Goal: Communication & Community: Answer question/provide support

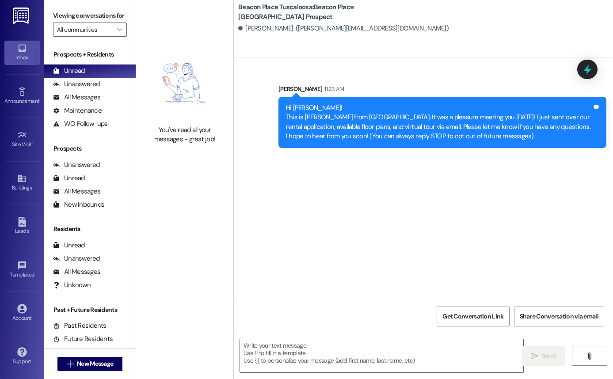
click at [20, 242] on div "Leads Go to Leads" at bounding box center [21, 226] width 35 height 43
click at [23, 223] on icon at bounding box center [22, 222] width 8 height 10
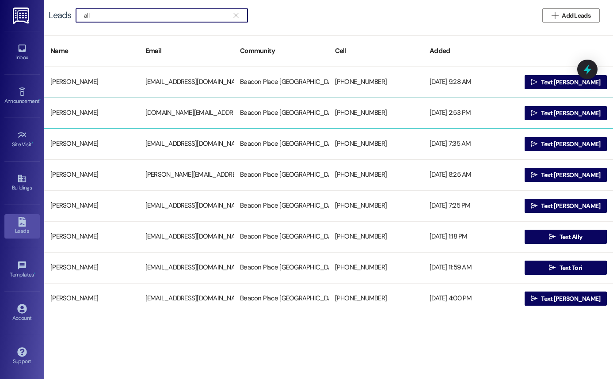
type input "all"
click at [555, 121] on div " Text Allison" at bounding box center [566, 113] width 95 height 18
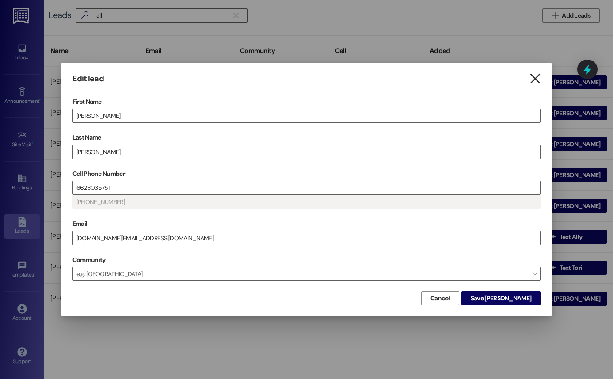
click at [536, 79] on icon "" at bounding box center [535, 78] width 12 height 9
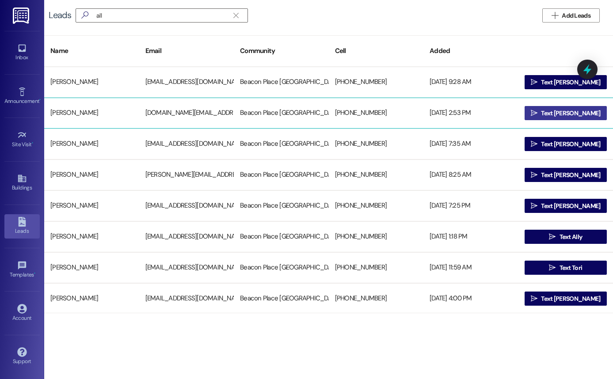
click at [563, 110] on span "Text Allison" at bounding box center [570, 113] width 59 height 9
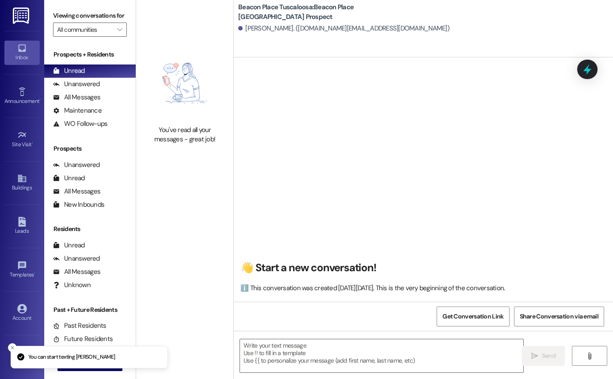
click at [357, 345] on textarea at bounding box center [381, 356] width 283 height 33
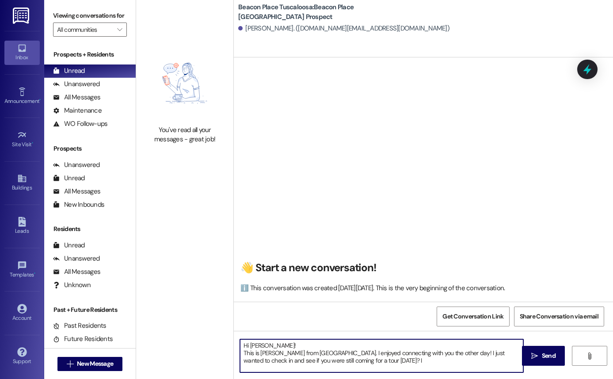
type textarea "Hi Allison! This is Allie-Grace from Beacon Place Tuscaloosa. I enjoyed connect…"
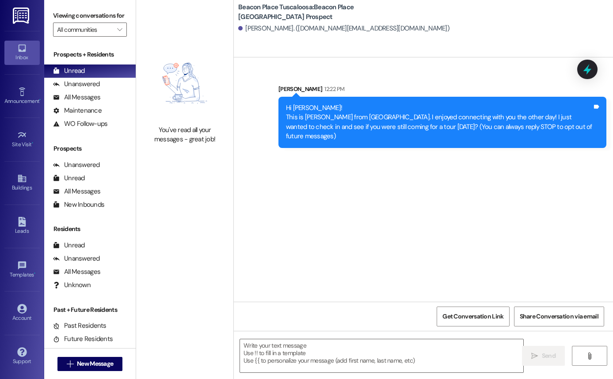
drag, startPoint x: 282, startPoint y: 98, endPoint x: 329, endPoint y: 145, distance: 67.2
click at [329, 145] on div "Hi Allison! This is Allie-Grace from Beacon Place Tuscaloosa. I enjoyed connect…" at bounding box center [443, 122] width 328 height 51
copy div "Hi Allison! This is Allie-Grace from Beacon Place Tuscaloosa. I enjoyed connect…"
click at [205, 105] on img at bounding box center [185, 83] width 78 height 76
click at [173, 139] on div "You've read all your messages - great job!" at bounding box center [185, 135] width 78 height 19
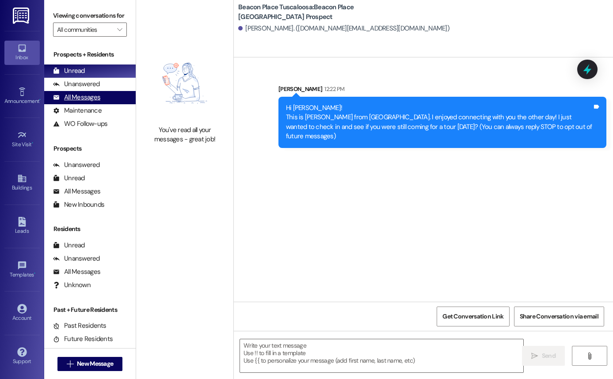
click at [61, 102] on div "All Messages" at bounding box center [76, 97] width 47 height 9
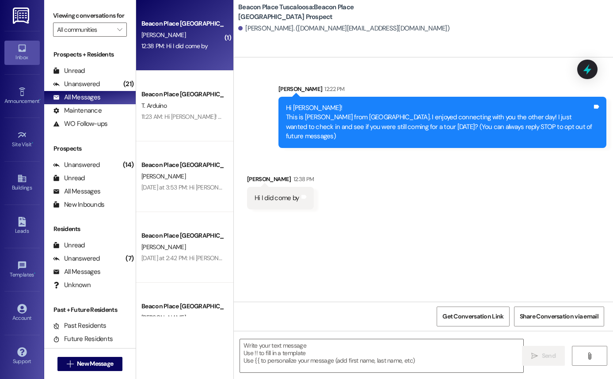
click at [184, 56] on div "Beacon Place Tuscaloosa Prospect A. Cole 12:38 PM: Hi I did come by 12:38 PM: H…" at bounding box center [184, 35] width 97 height 71
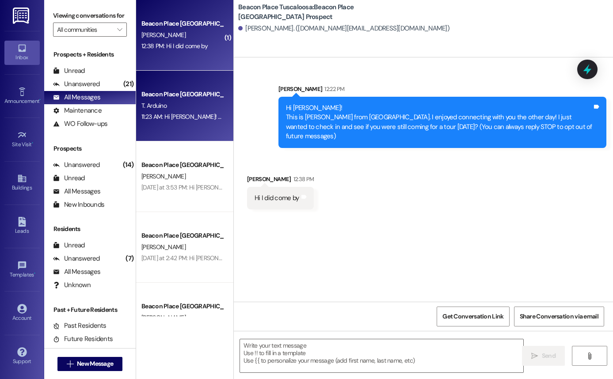
click at [193, 119] on div "11:23 AM: Hi Taylor! This is Allie-Grace from Beacon Place Tuscaloosa. It was a…" at bounding box center [575, 117] width 867 height 8
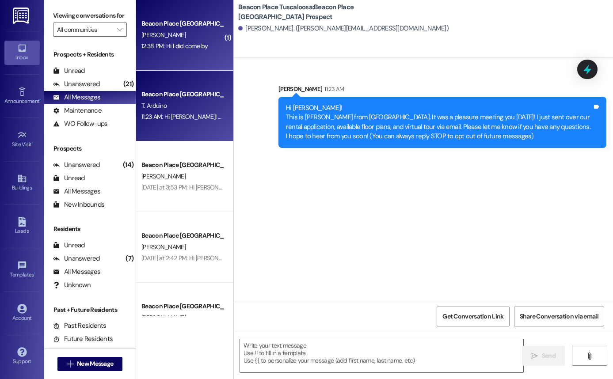
click at [197, 46] on div "12:38 PM: Hi I did come by 12:38 PM: Hi I did come by" at bounding box center [175, 46] width 66 height 8
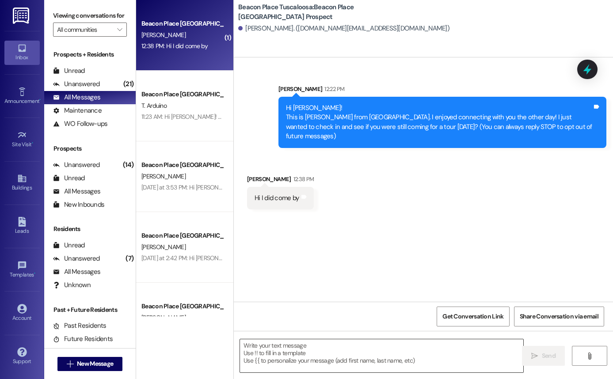
click at [351, 350] on textarea at bounding box center [381, 356] width 283 height 33
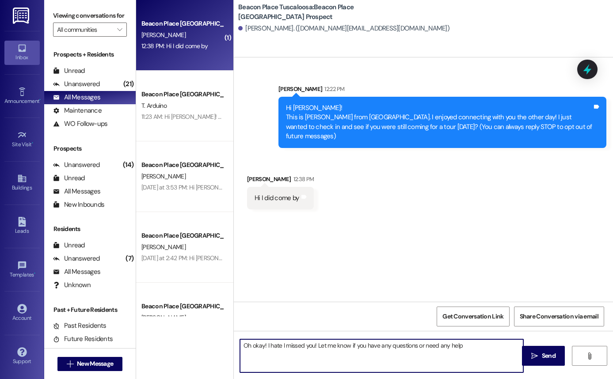
type textarea "Oh okay! I hate I missed you! Let me know if you have any questions or need any…"
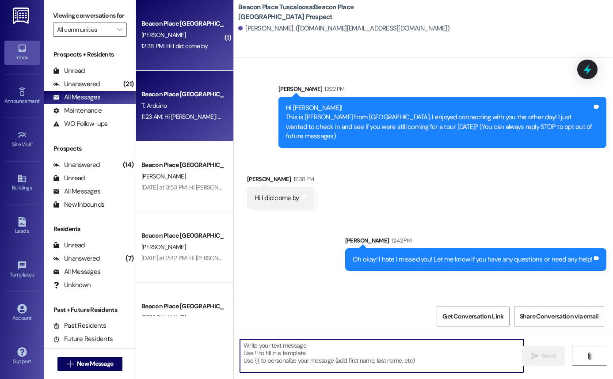
click at [153, 97] on div "Beacon Place [GEOGRAPHIC_DATA] Prospect" at bounding box center [183, 94] width 82 height 9
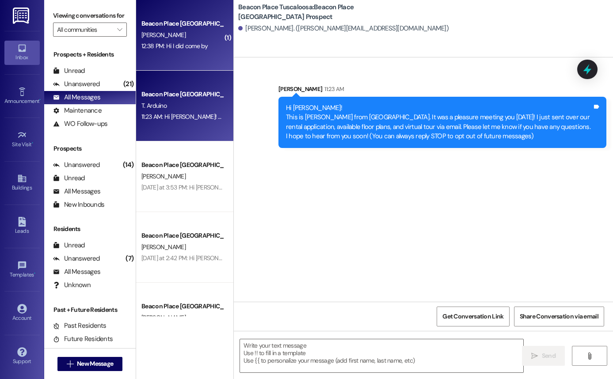
click at [158, 31] on div "[PERSON_NAME]" at bounding box center [183, 35] width 84 height 11
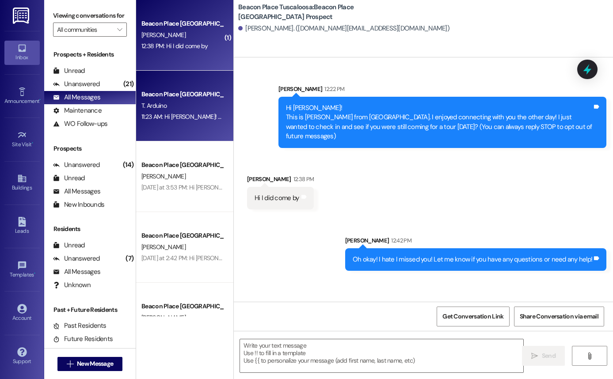
click at [202, 122] on div "11:23 AM: Hi Taylor! This is Allie-Grace from Beacon Place Tuscaloosa. It was a…" at bounding box center [183, 116] width 84 height 11
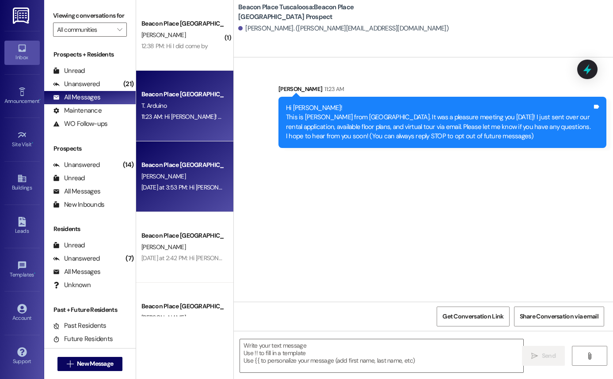
click at [211, 205] on div "Beacon Place Tuscaloosa Prospect E. Chism Yesterday at 3:53 PM: Hi Eden! This i…" at bounding box center [184, 177] width 97 height 71
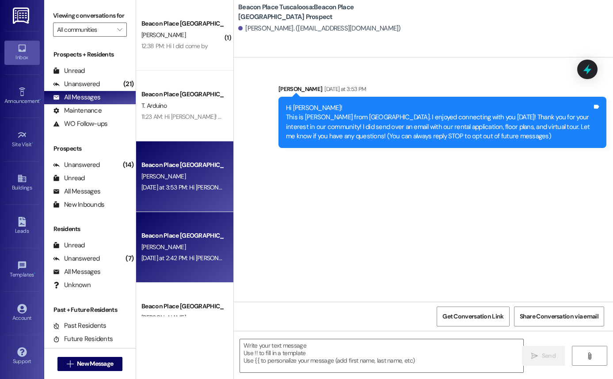
click at [164, 242] on div "[PERSON_NAME]" at bounding box center [183, 247] width 84 height 11
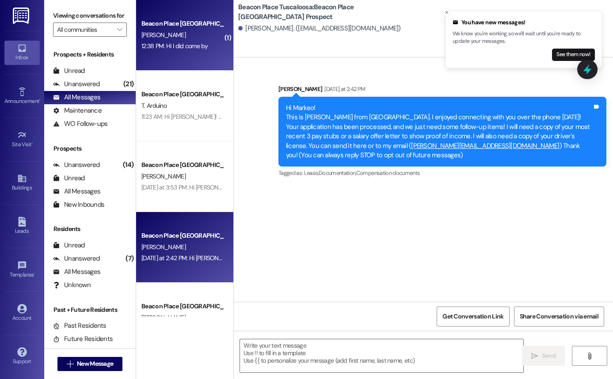
click at [160, 38] on div "[PERSON_NAME]" at bounding box center [183, 35] width 84 height 11
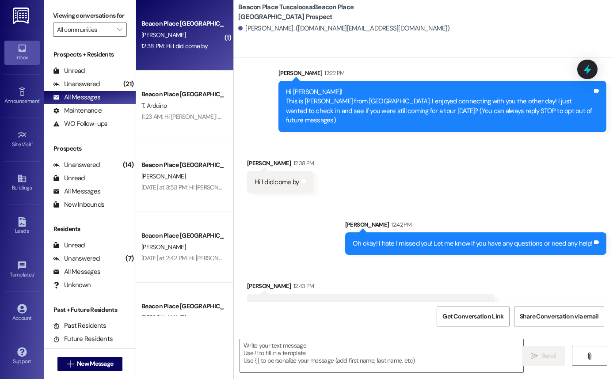
scroll to position [38, 0]
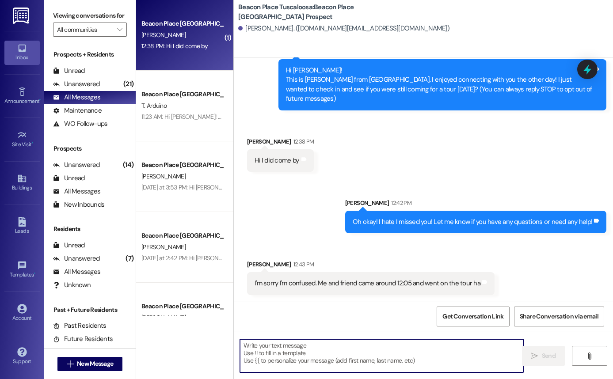
click at [311, 345] on textarea at bounding box center [381, 356] width 283 height 33
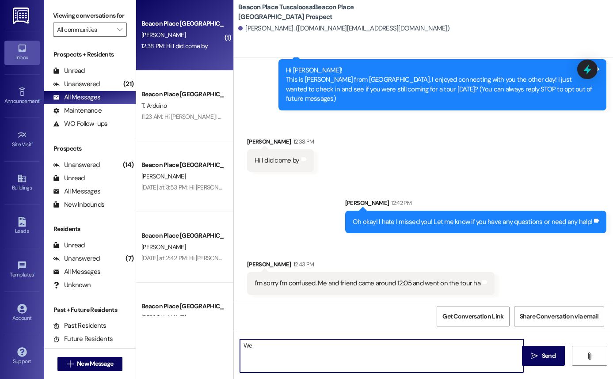
type textarea "W"
type textarea "Did you go to the [GEOGRAPHIC_DATA] or [GEOGRAPHIC_DATA] location?"
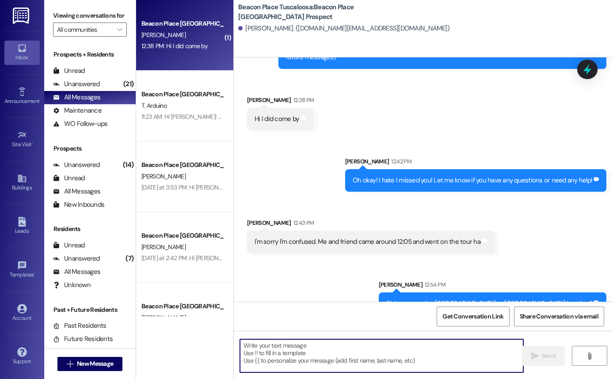
scroll to position [99, 0]
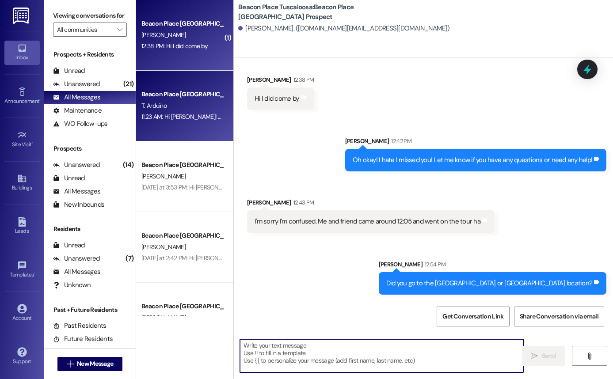
click at [166, 120] on div "11:23 AM: Hi Taylor! This is Allie-Grace from Beacon Place Tuscaloosa. It was a…" at bounding box center [575, 117] width 867 height 8
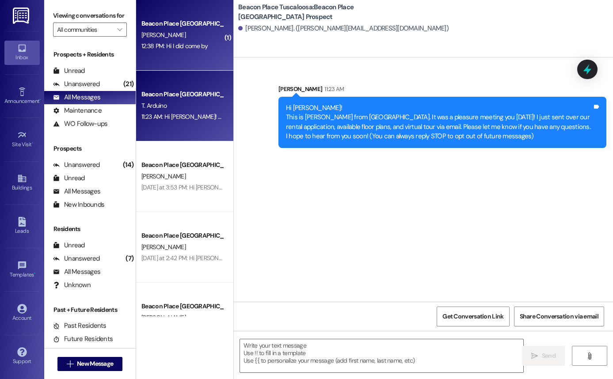
scroll to position [0, 0]
click at [165, 43] on div "12:38 PM: Hi I did come by 12:38 PM: Hi I did come by" at bounding box center [175, 46] width 66 height 8
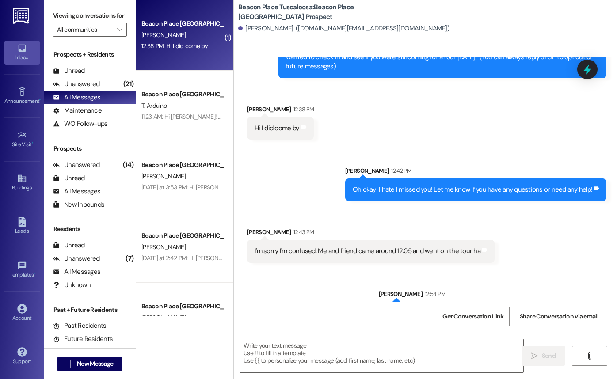
scroll to position [99, 0]
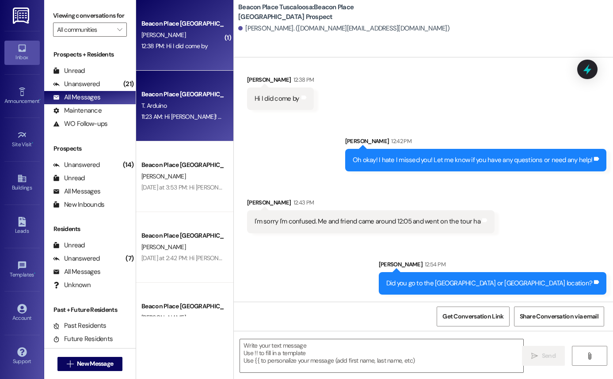
click at [191, 130] on div "Beacon Place Tuscaloosa Prospect T. Arduino 11:23 AM: Hi Taylor! This is Allie-…" at bounding box center [184, 106] width 97 height 71
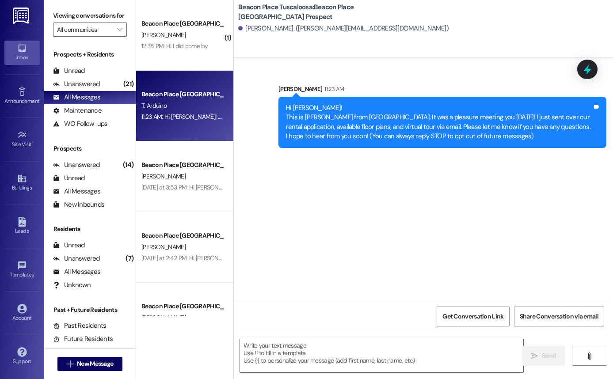
scroll to position [0, 0]
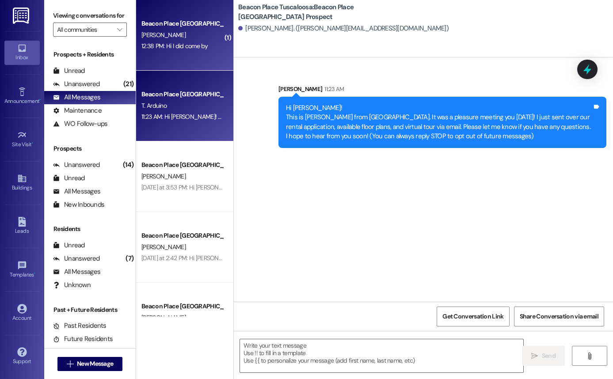
click at [189, 69] on div "Beacon Place Tuscaloosa Prospect A. Cole 12:38 PM: Hi I did come by 12:38 PM: H…" at bounding box center [184, 35] width 97 height 71
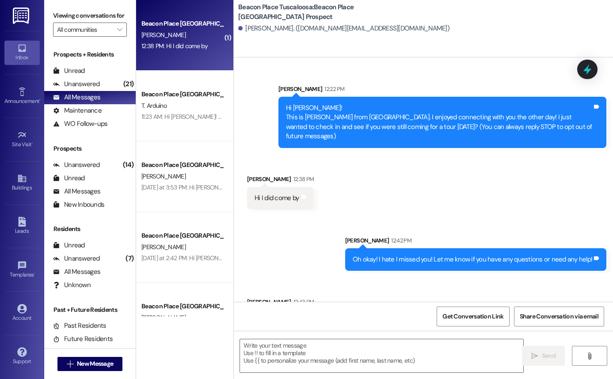
scroll to position [37, 0]
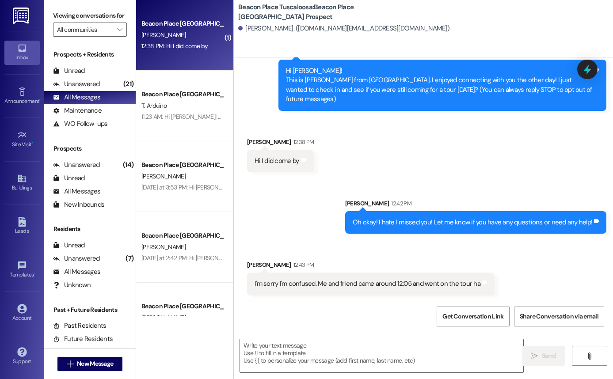
click at [189, 65] on div "Beacon Place Tuscaloosa Prospect A. Cole 12:38 PM: Hi I did come by 12:38 PM: H…" at bounding box center [184, 35] width 97 height 71
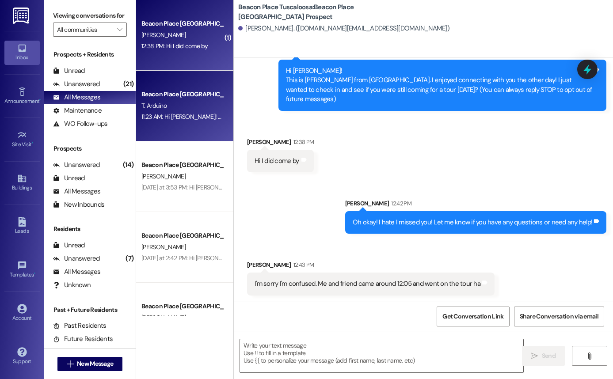
click at [196, 137] on div "Beacon Place Tuscaloosa Prospect T. Arduino 11:23 AM: Hi Taylor! This is Allie-…" at bounding box center [184, 106] width 97 height 71
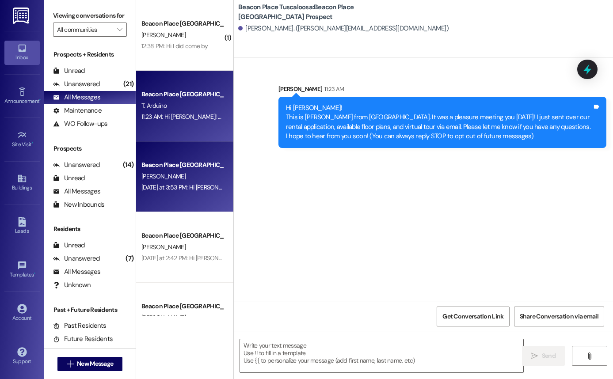
scroll to position [0, 0]
click at [207, 181] on div "[PERSON_NAME]" at bounding box center [183, 176] width 84 height 11
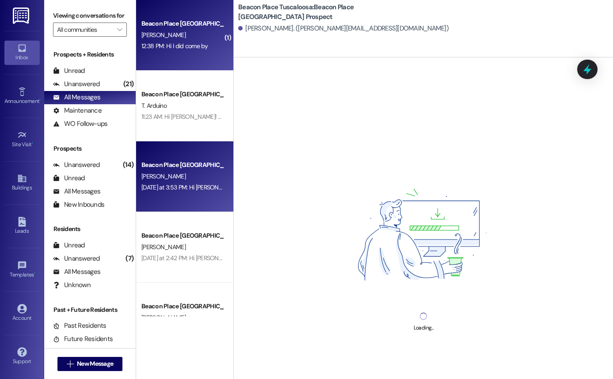
click at [191, 47] on div "12:38 PM: Hi I did come by 12:38 PM: Hi I did come by" at bounding box center [175, 46] width 66 height 8
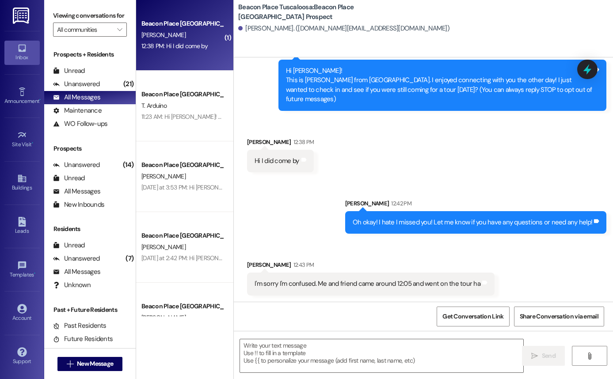
scroll to position [99, 0]
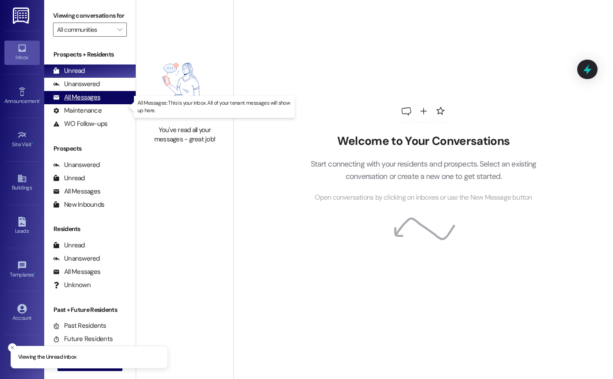
click at [89, 102] on div "All Messages" at bounding box center [76, 97] width 47 height 9
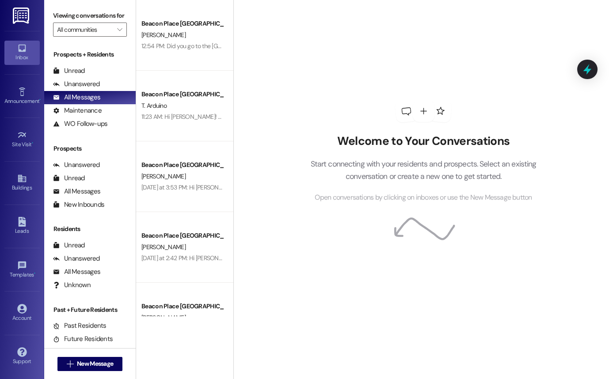
click at [156, 27] on div "Beacon Place [GEOGRAPHIC_DATA] Prospect" at bounding box center [183, 23] width 82 height 9
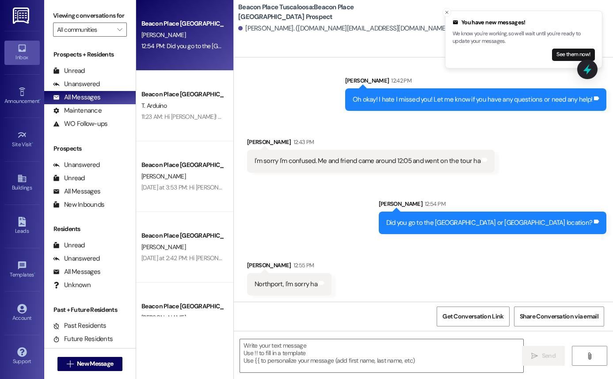
scroll to position [161, 0]
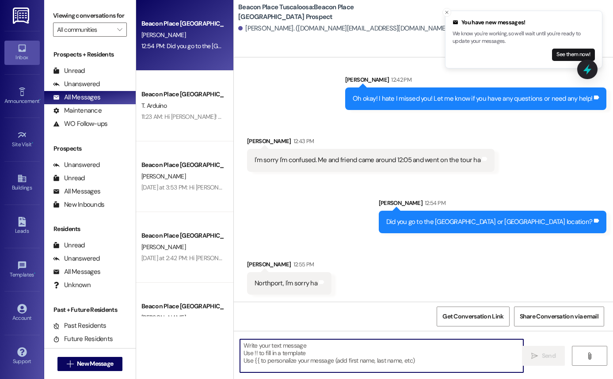
click at [316, 341] on textarea at bounding box center [381, 356] width 283 height 33
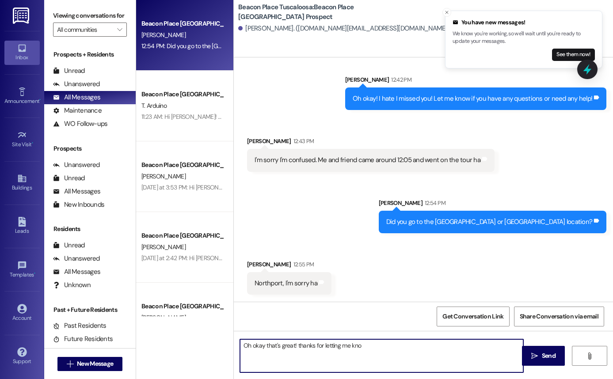
type textarea "Oh okay that's great! thanks for letting me know"
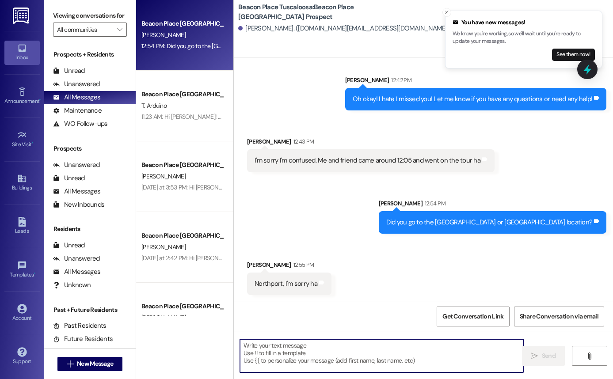
scroll to position [223, 0]
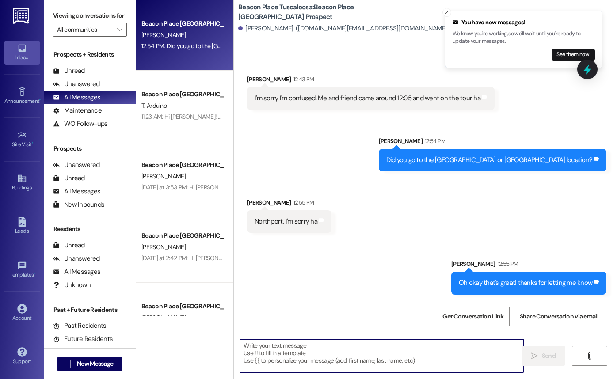
click at [168, 39] on div "[PERSON_NAME]" at bounding box center [183, 35] width 84 height 11
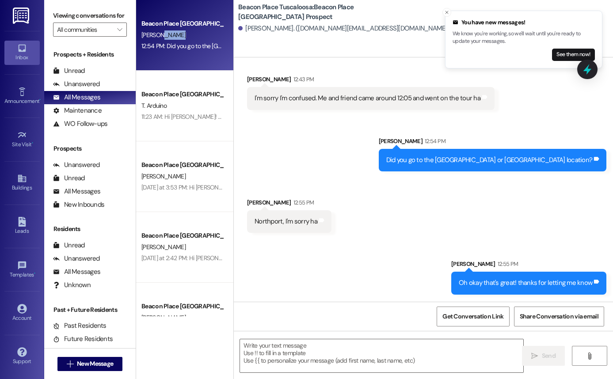
click at [168, 39] on div "[PERSON_NAME]" at bounding box center [183, 35] width 84 height 11
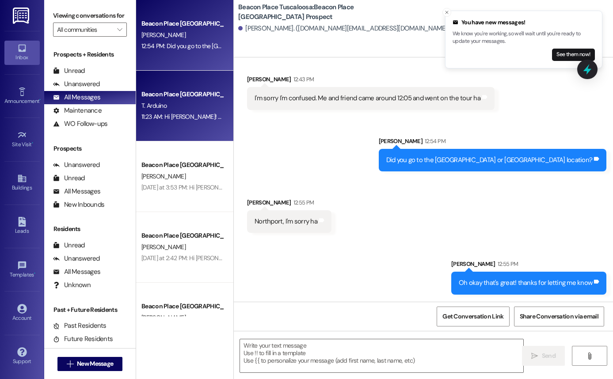
click at [173, 107] on div "T. Arduino" at bounding box center [183, 105] width 84 height 11
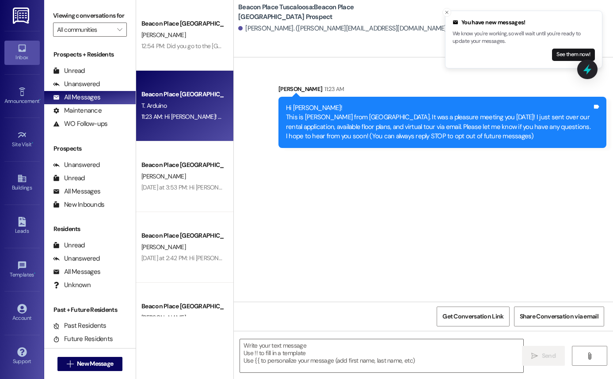
scroll to position [0, 0]
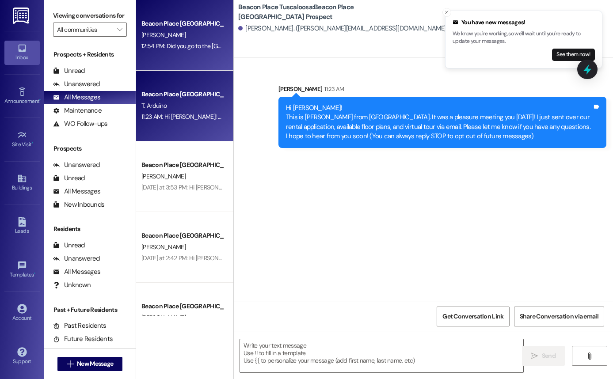
click at [188, 48] on div "12:54 PM: Did you go to the [GEOGRAPHIC_DATA] or [GEOGRAPHIC_DATA] location? 12…" at bounding box center [249, 46] width 215 height 8
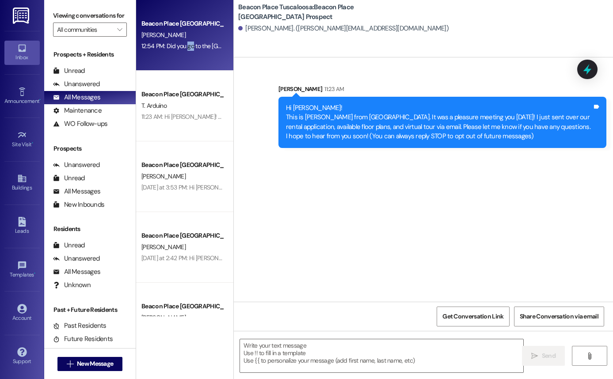
click at [188, 48] on div "12:54 PM: Did you go to the [GEOGRAPHIC_DATA] or [GEOGRAPHIC_DATA] location? 12…" at bounding box center [249, 46] width 215 height 8
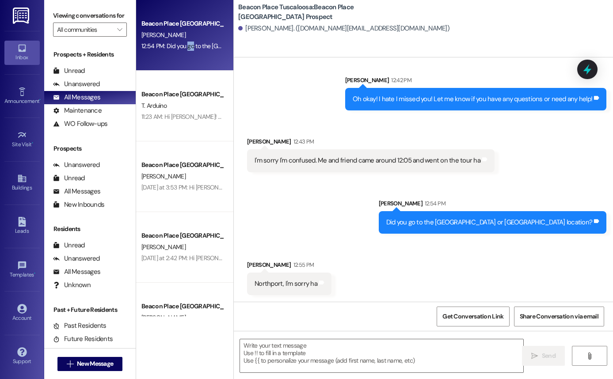
scroll to position [223, 0]
